Goal: Find contact information: Find contact information

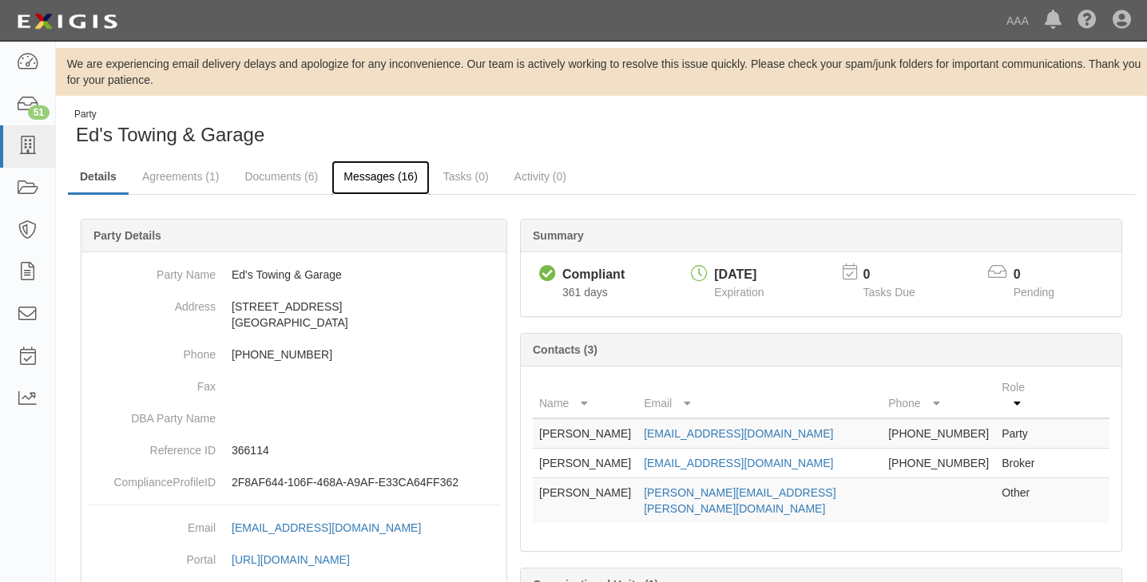
click at [390, 174] on link "Messages (16)" at bounding box center [381, 178] width 98 height 34
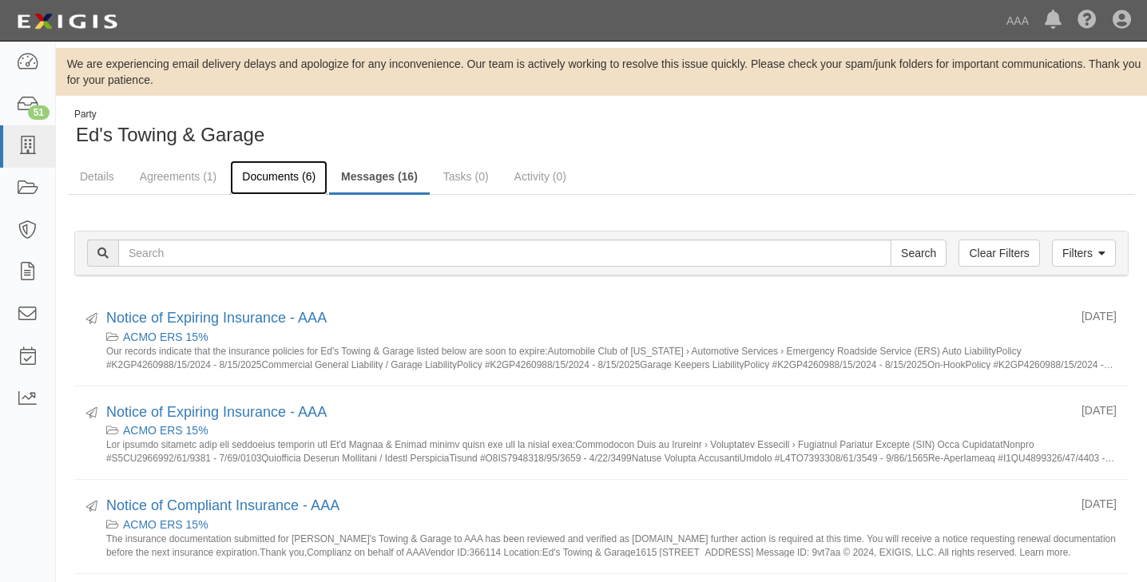
click at [284, 179] on link "Documents (6)" at bounding box center [278, 178] width 97 height 34
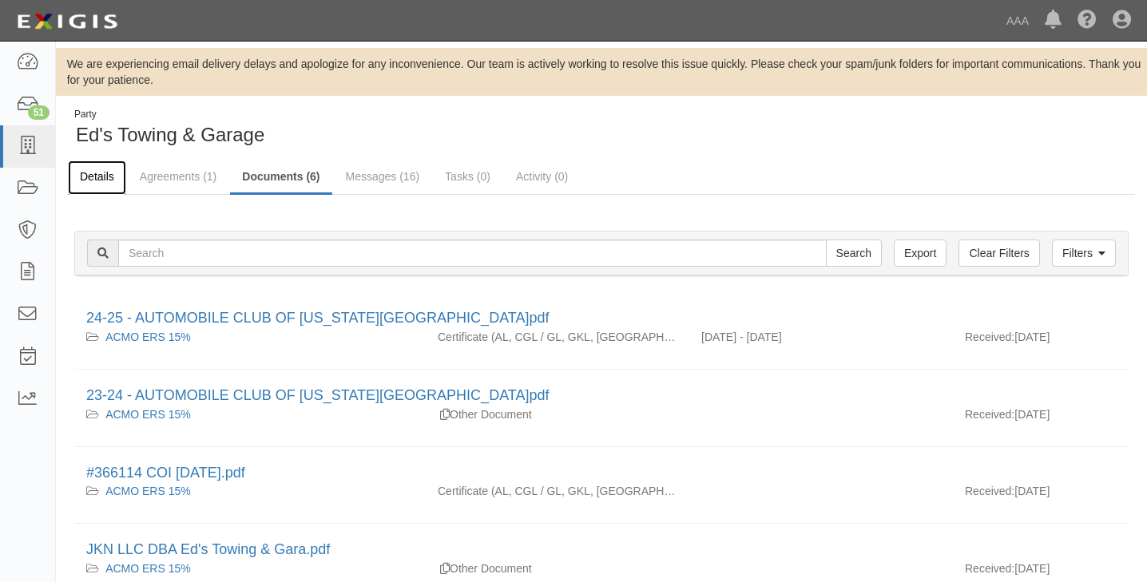
click at [101, 174] on link "Details" at bounding box center [97, 178] width 58 height 34
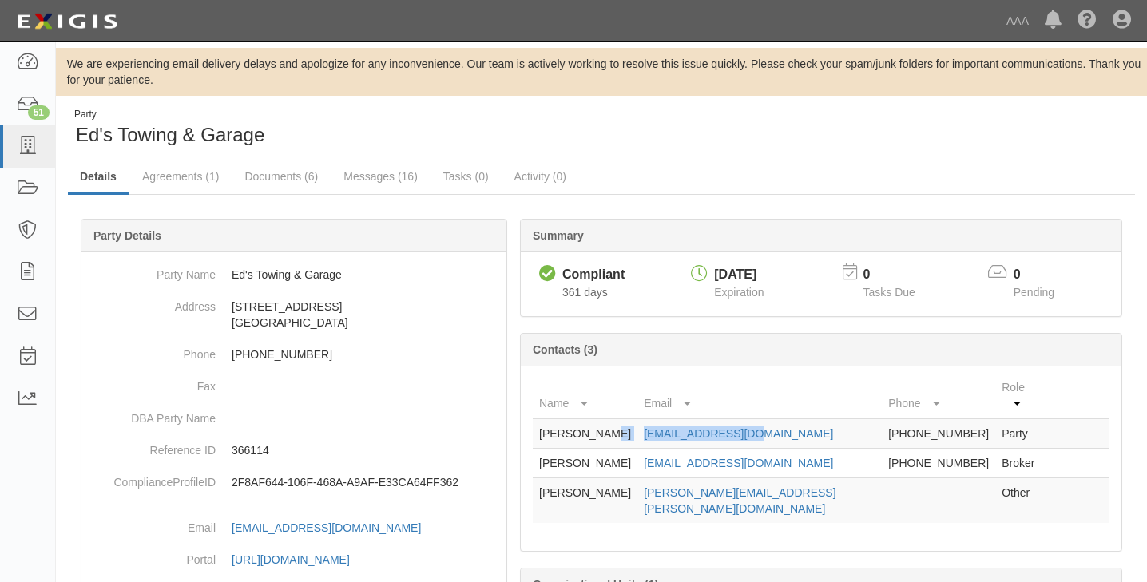
drag, startPoint x: 797, startPoint y: 416, endPoint x: 639, endPoint y: 417, distance: 157.4
click at [639, 419] on tr "[PERSON_NAME] [EMAIL_ADDRESS][DOMAIN_NAME] [PHONE_NUMBER] Party" at bounding box center [821, 434] width 577 height 30
drag, startPoint x: 849, startPoint y: 450, endPoint x: 662, endPoint y: 456, distance: 186.3
click at [662, 456] on td "[EMAIL_ADDRESS][DOMAIN_NAME]" at bounding box center [760, 464] width 244 height 30
drag, startPoint x: 662, startPoint y: 456, endPoint x: 694, endPoint y: 447, distance: 32.4
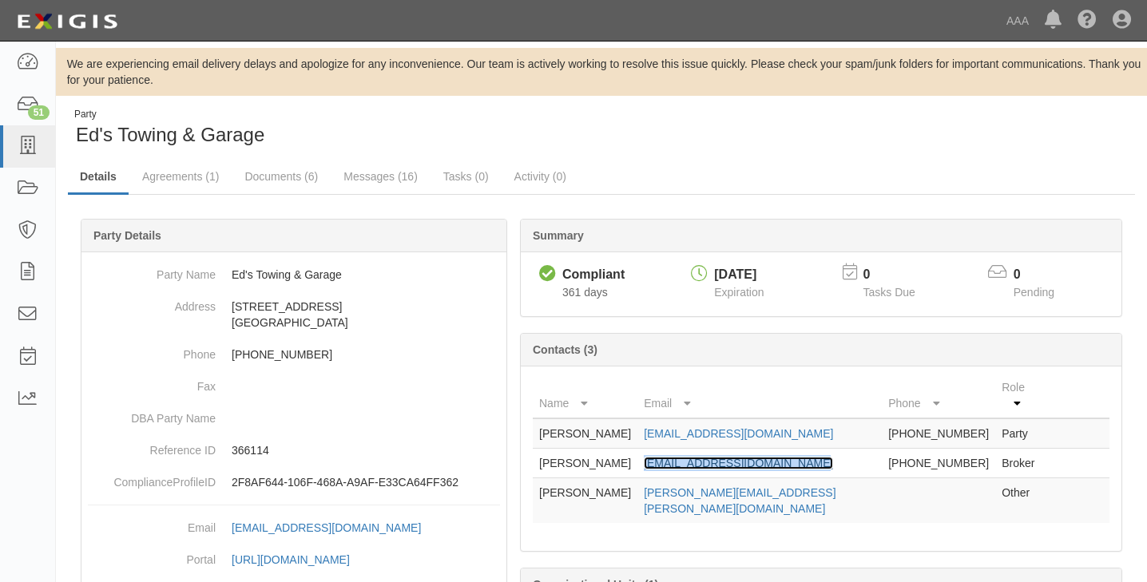
copy link "[EMAIL_ADDRESS][DOMAIN_NAME]"
